Goal: Transaction & Acquisition: Purchase product/service

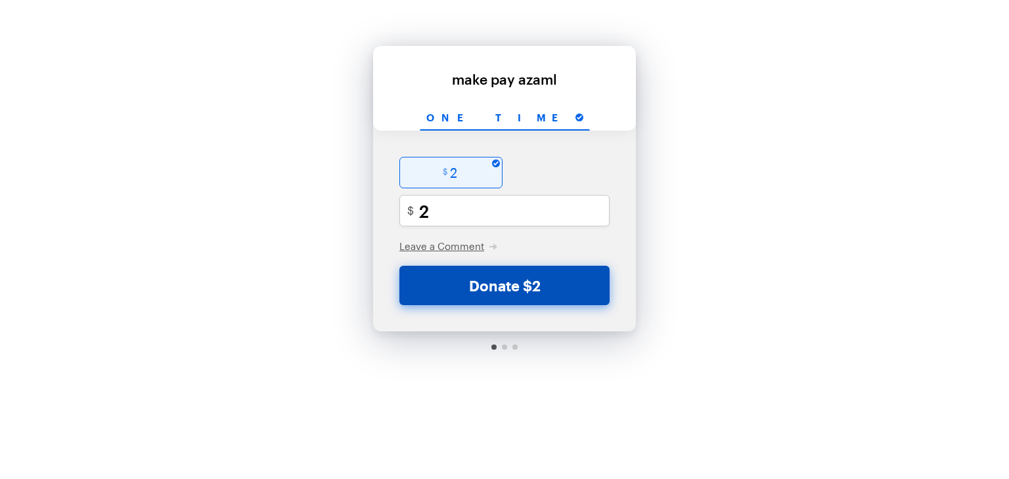
click at [518, 288] on button "Donate $2" at bounding box center [504, 285] width 210 height 39
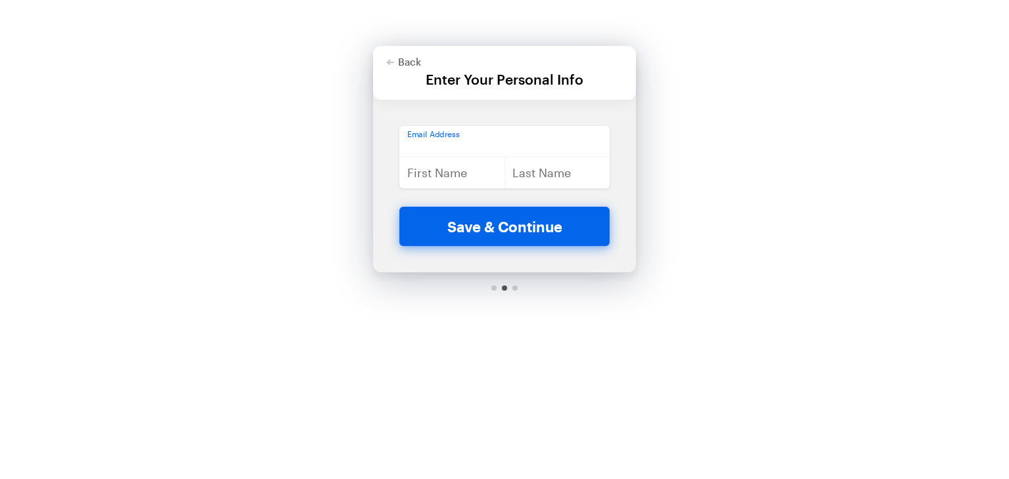
click at [454, 146] on input "email" at bounding box center [504, 142] width 210 height 32
type input "a"
type input "[EMAIL_ADDRESS][DOMAIN_NAME]"
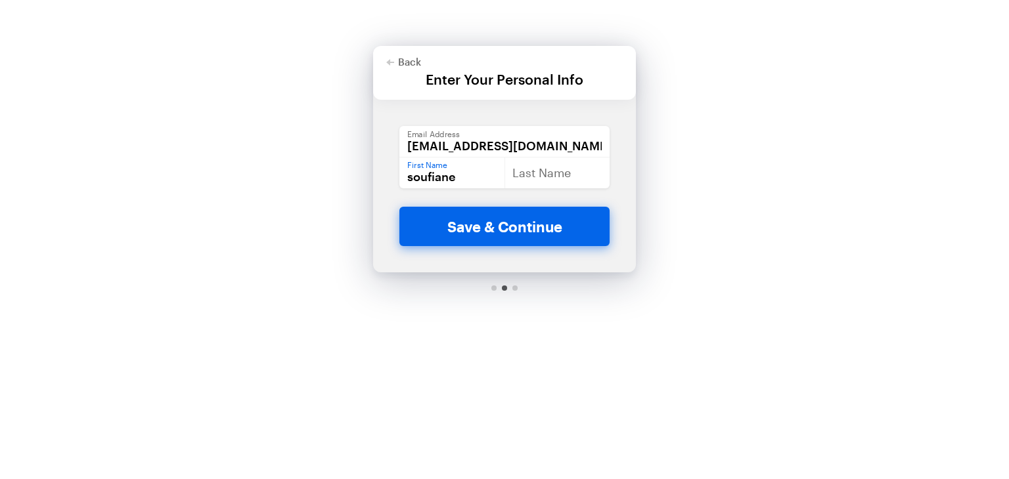
type input "soufiane"
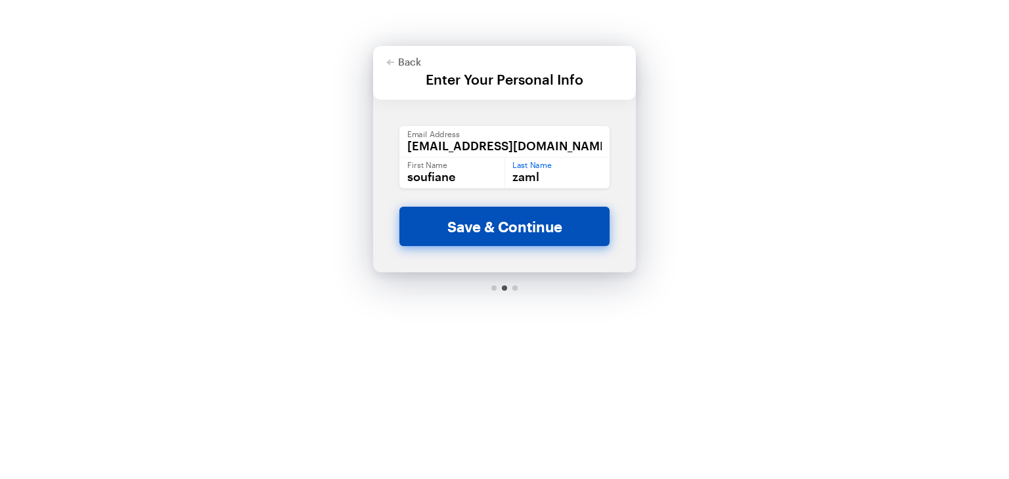
type input "zaml"
click at [483, 224] on button "Save & Continue" at bounding box center [504, 226] width 210 height 39
checkbox input "false"
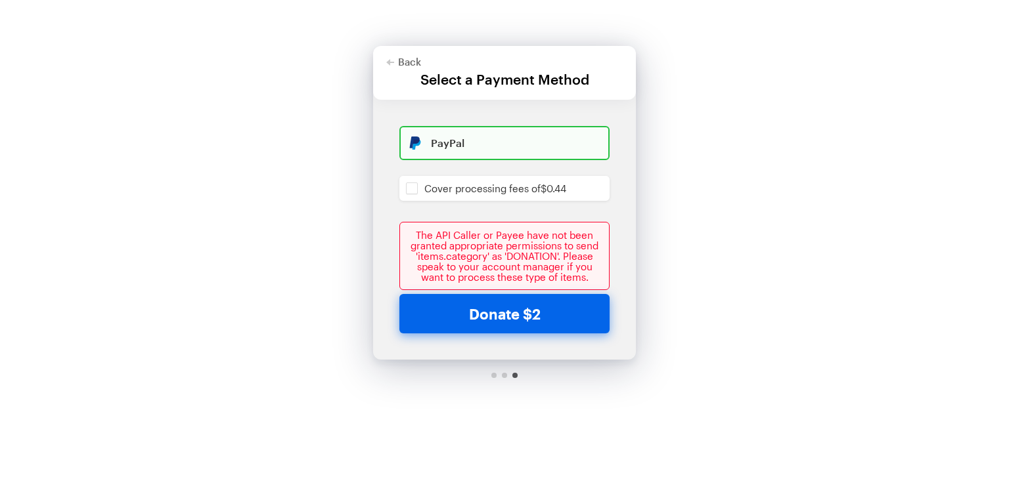
click at [525, 254] on div "The API Caller or Payee have not been granted appropriate permissions to send '…" at bounding box center [504, 256] width 210 height 68
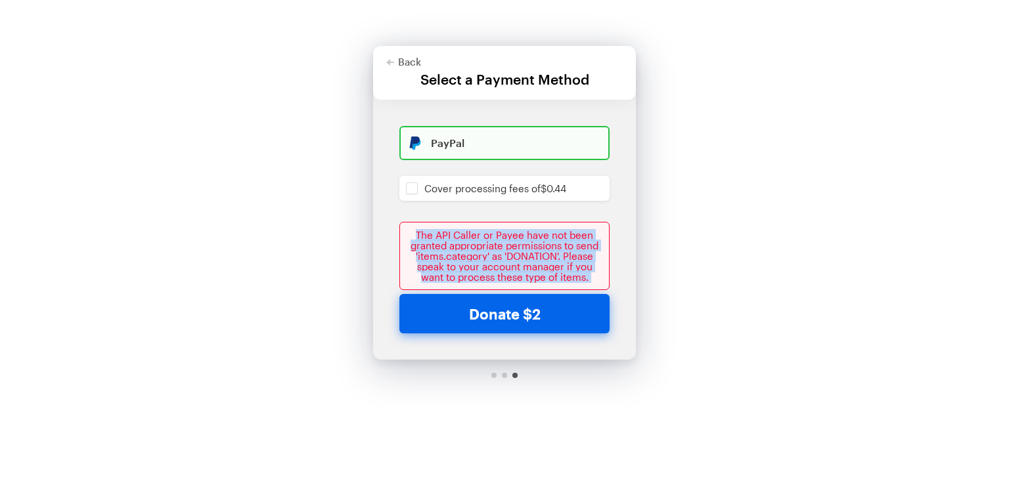
click at [525, 254] on div "The API Caller or Payee have not been granted appropriate permissions to send '…" at bounding box center [504, 256] width 210 height 68
copy div "The API Caller or Payee have not been granted appropriate permissions to send '…"
click at [700, 264] on div "Back Back Select a Payment Method For your generous donation of $2 One time $ 2…" at bounding box center [504, 209] width 1009 height 418
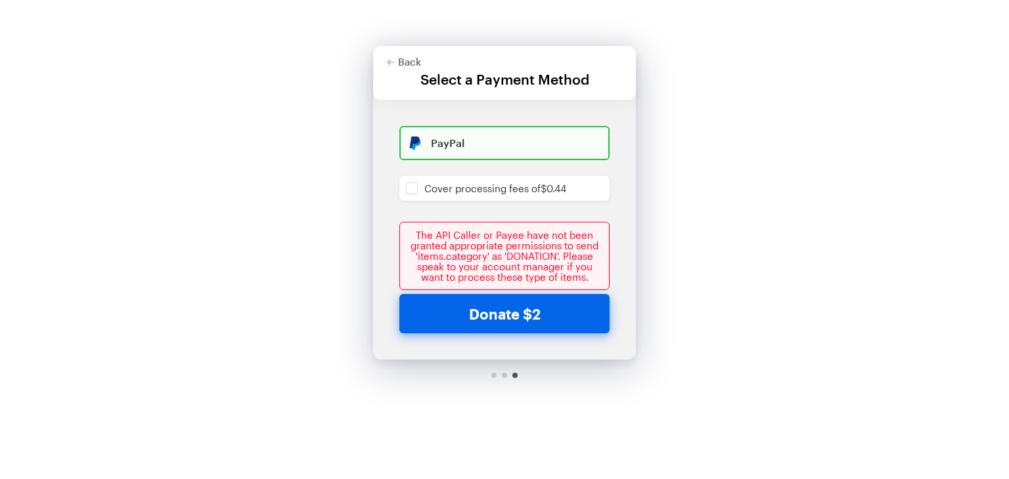
click at [793, 253] on div "Back Back Select a Payment Method For your generous donation of $2 One time $ 2…" at bounding box center [504, 209] width 1009 height 418
